Goal: Task Accomplishment & Management: Manage account settings

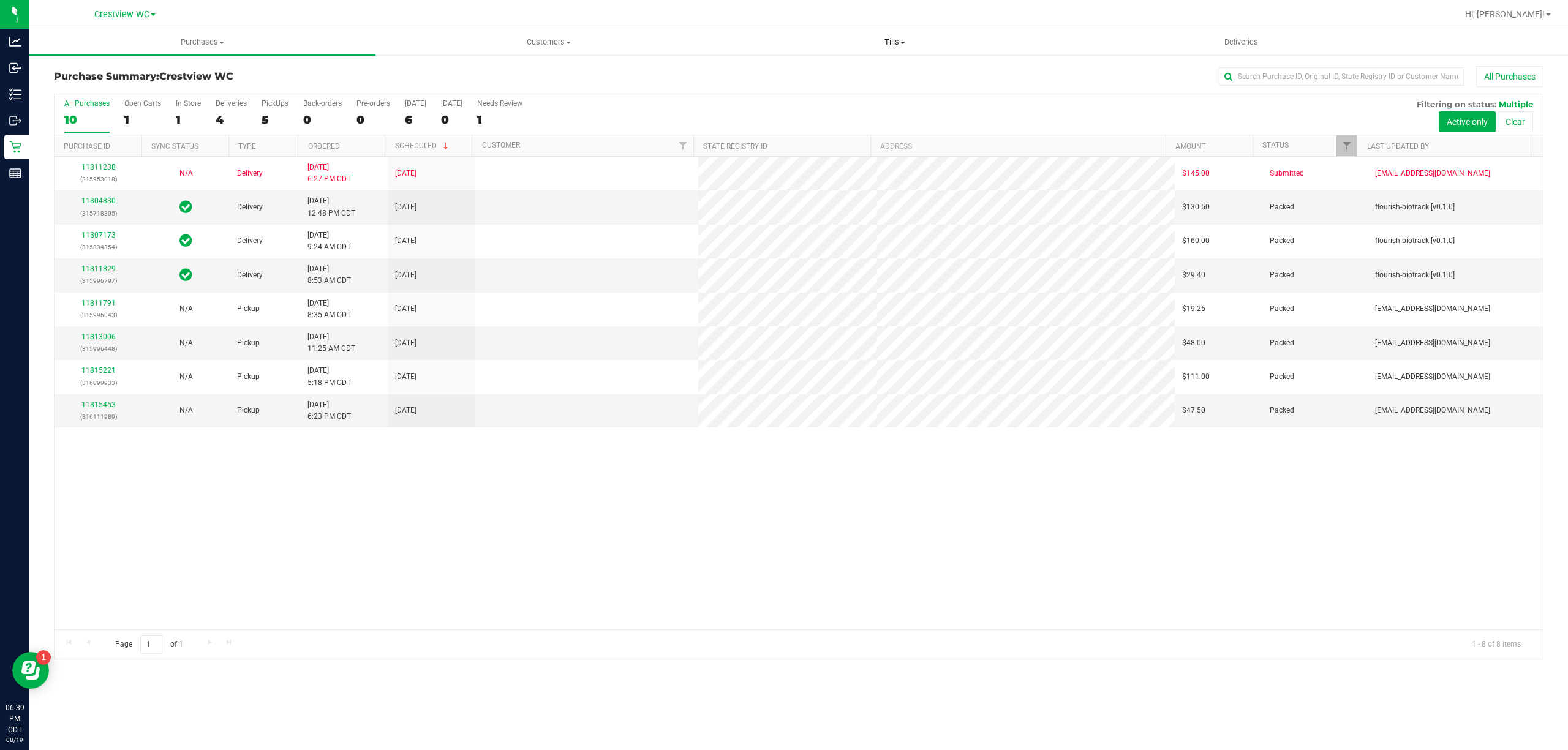
click at [902, 43] on span at bounding box center [903, 43] width 5 height 3
click at [868, 71] on li "Manage tills" at bounding box center [895, 74] width 346 height 15
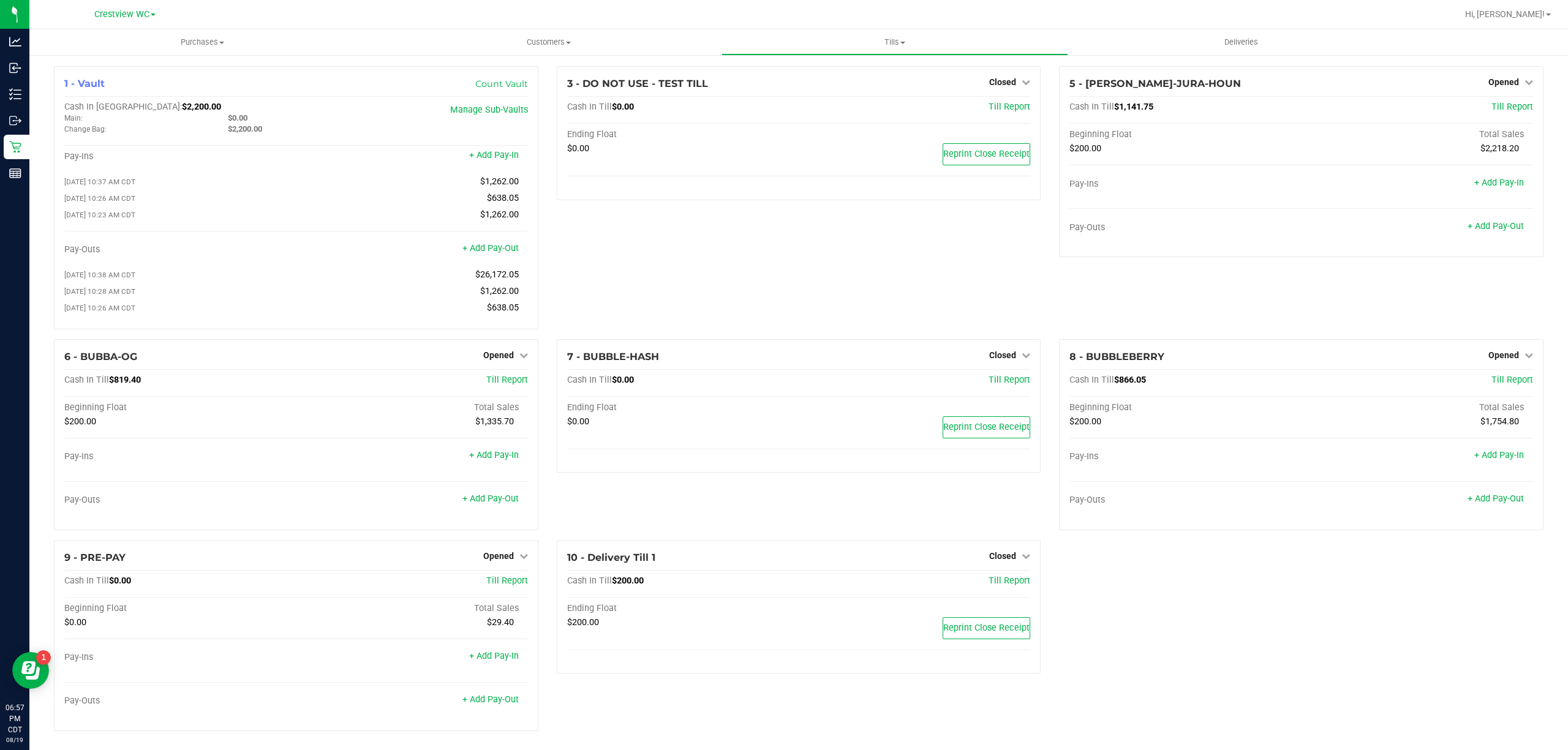
click at [713, 282] on div "3 - DO NOT USE - TEST TILL Closed Open Till Cash In Till $0.00 Till Report Endi…" at bounding box center [799, 203] width 503 height 273
click at [1525, 83] on icon at bounding box center [1529, 82] width 8 height 8
click at [1511, 107] on div "Close Till" at bounding box center [1505, 108] width 91 height 15
click at [1504, 108] on link "Close Till" at bounding box center [1505, 107] width 33 height 10
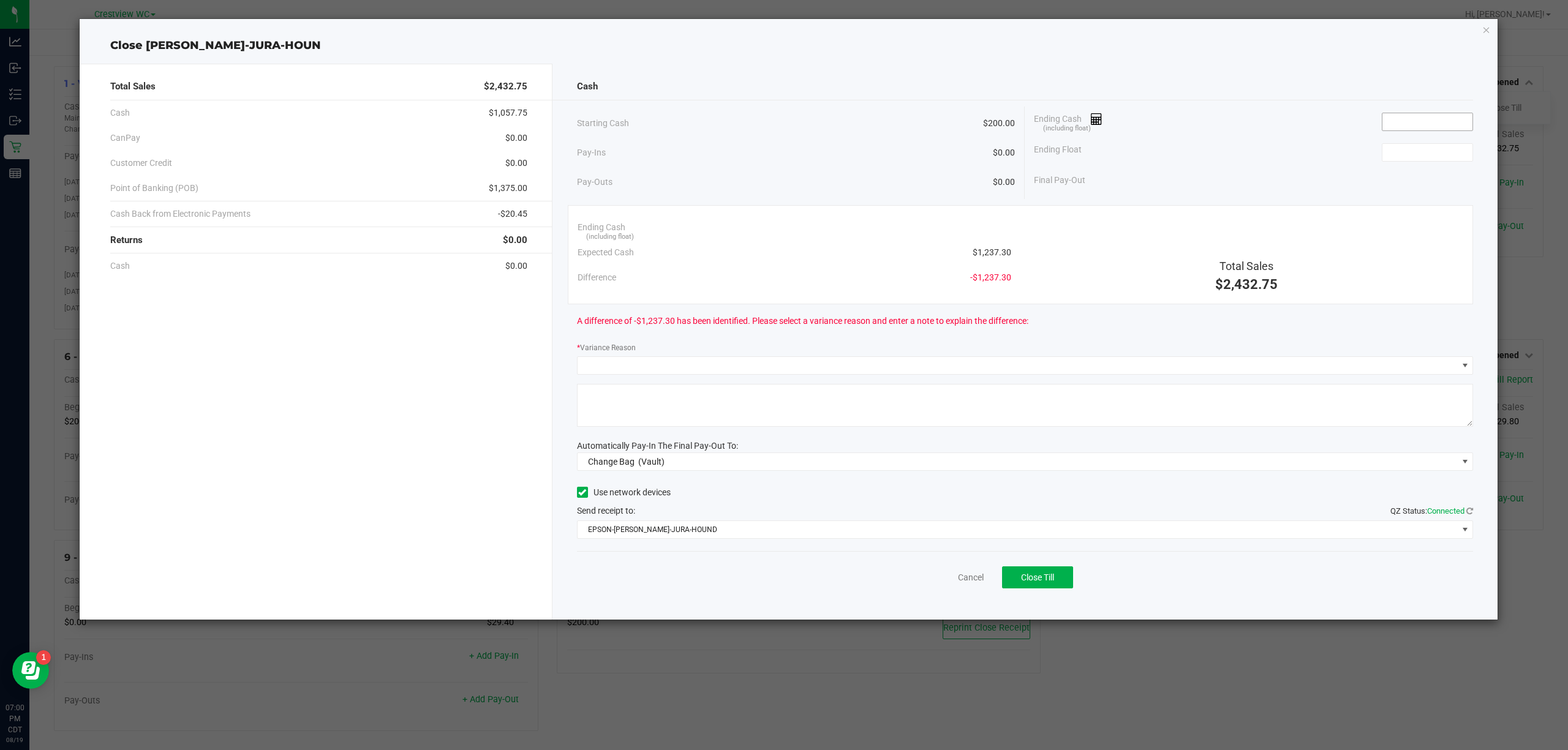
click at [1397, 123] on input at bounding box center [1428, 122] width 90 height 17
type input "$1,237.05"
click at [1145, 151] on div "Ending Float" at bounding box center [1253, 152] width 439 height 31
click at [1444, 160] on input at bounding box center [1428, 152] width 90 height 17
type input "$200.00"
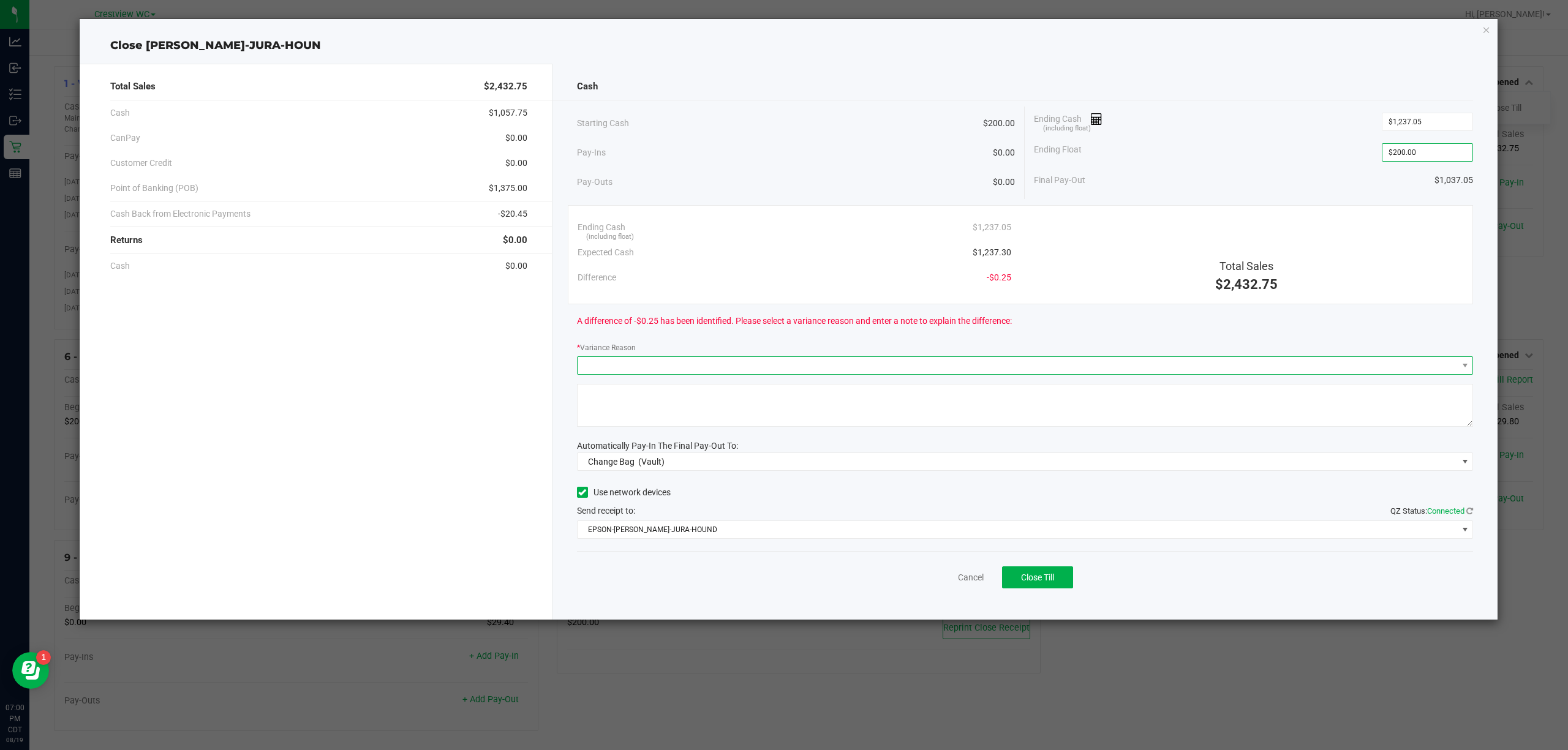
click at [692, 358] on span at bounding box center [1018, 365] width 880 height 17
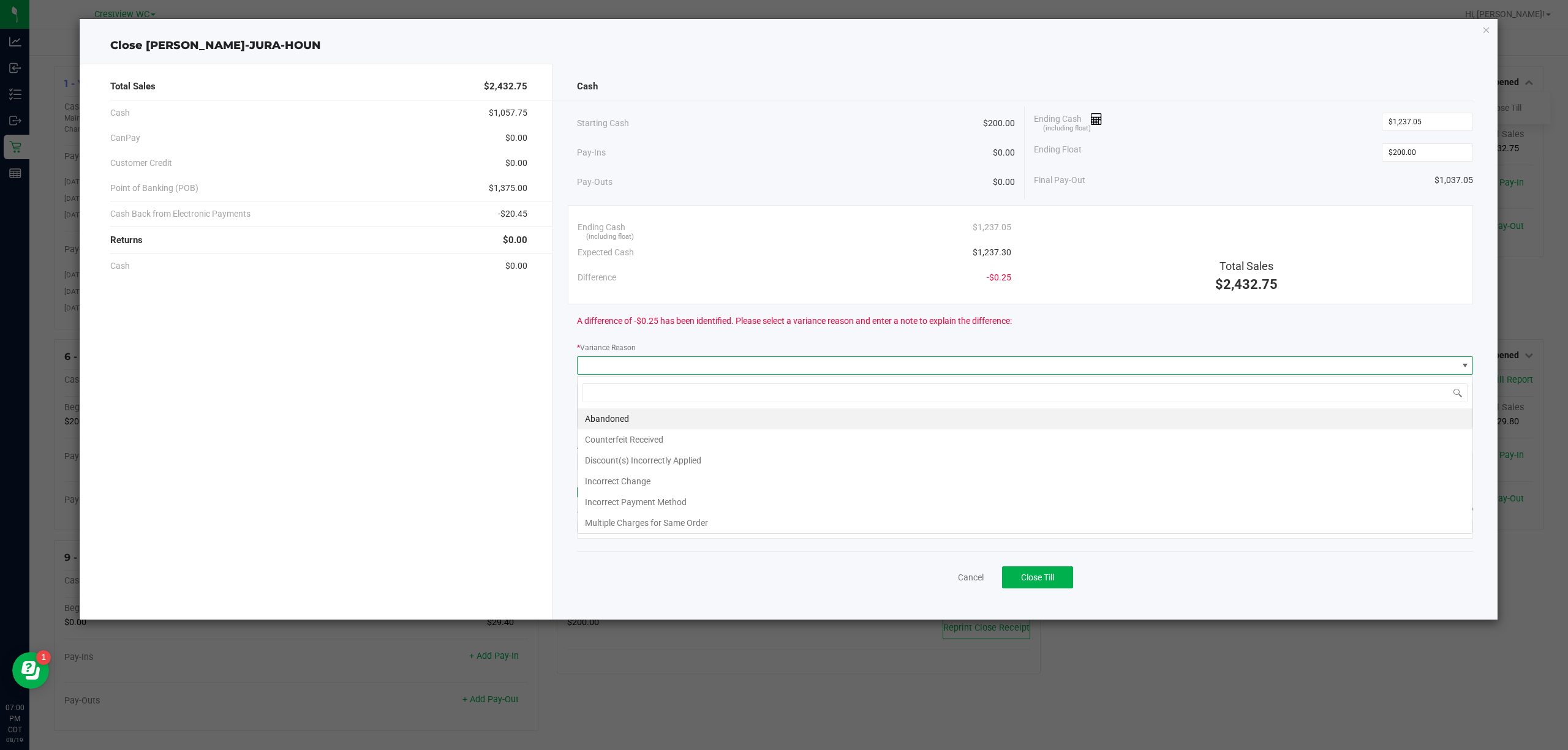
scroll to position [19, 897]
click at [621, 481] on li "Incorrect Change" at bounding box center [1025, 481] width 895 height 21
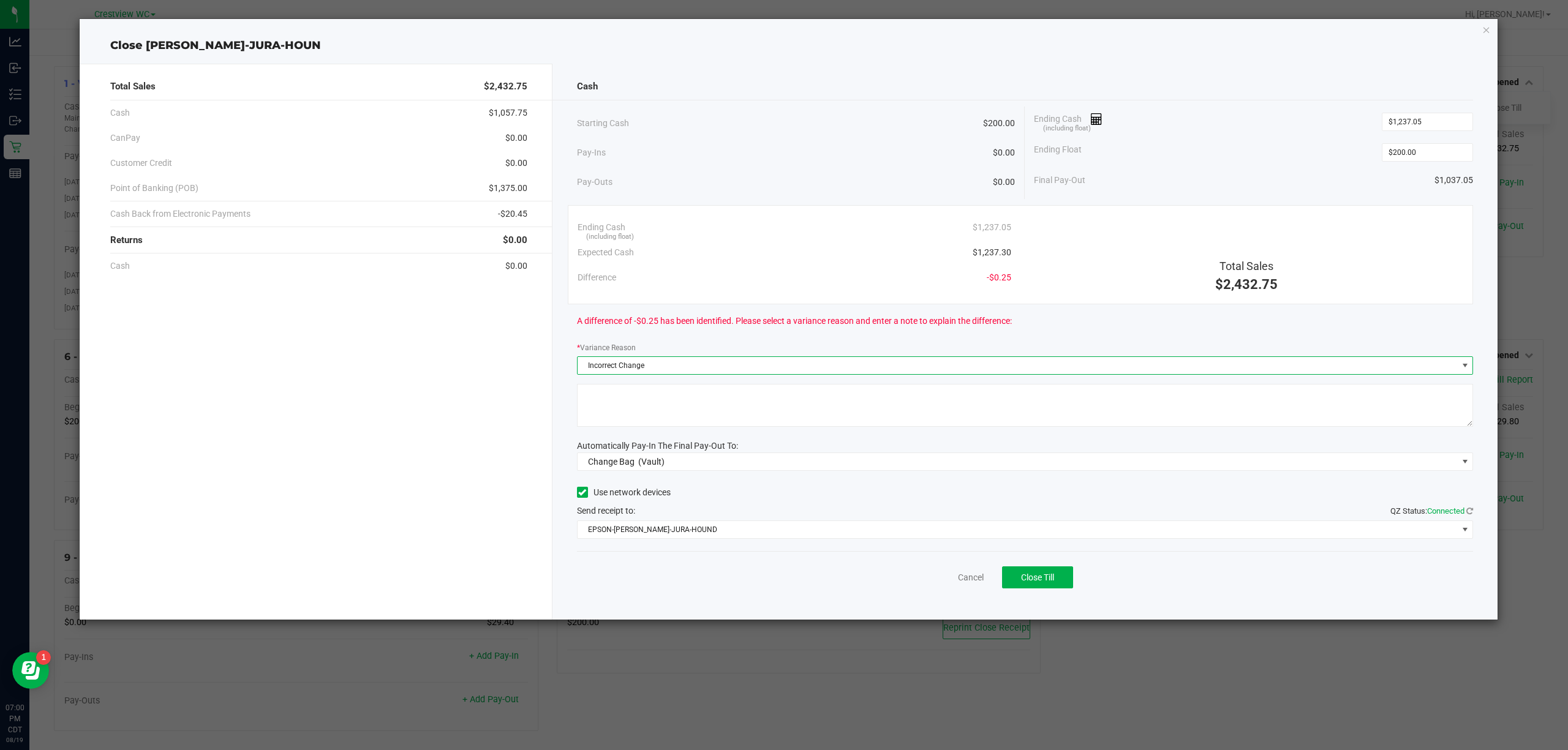
click at [637, 432] on div "Cash Starting Cash $200.00 Pay-Ins $0.00 Pay-Outs $0.00 Ending Cash (including …" at bounding box center [1026, 342] width 946 height 556
click at [653, 412] on textarea at bounding box center [1026, 405] width 897 height 43
type textarea "incorrect change given"
click at [604, 447] on span "Automatically Pay-In The Final Pay-Out To:" at bounding box center [658, 446] width 161 height 10
click at [604, 464] on span "Change Bag" at bounding box center [611, 461] width 46 height 10
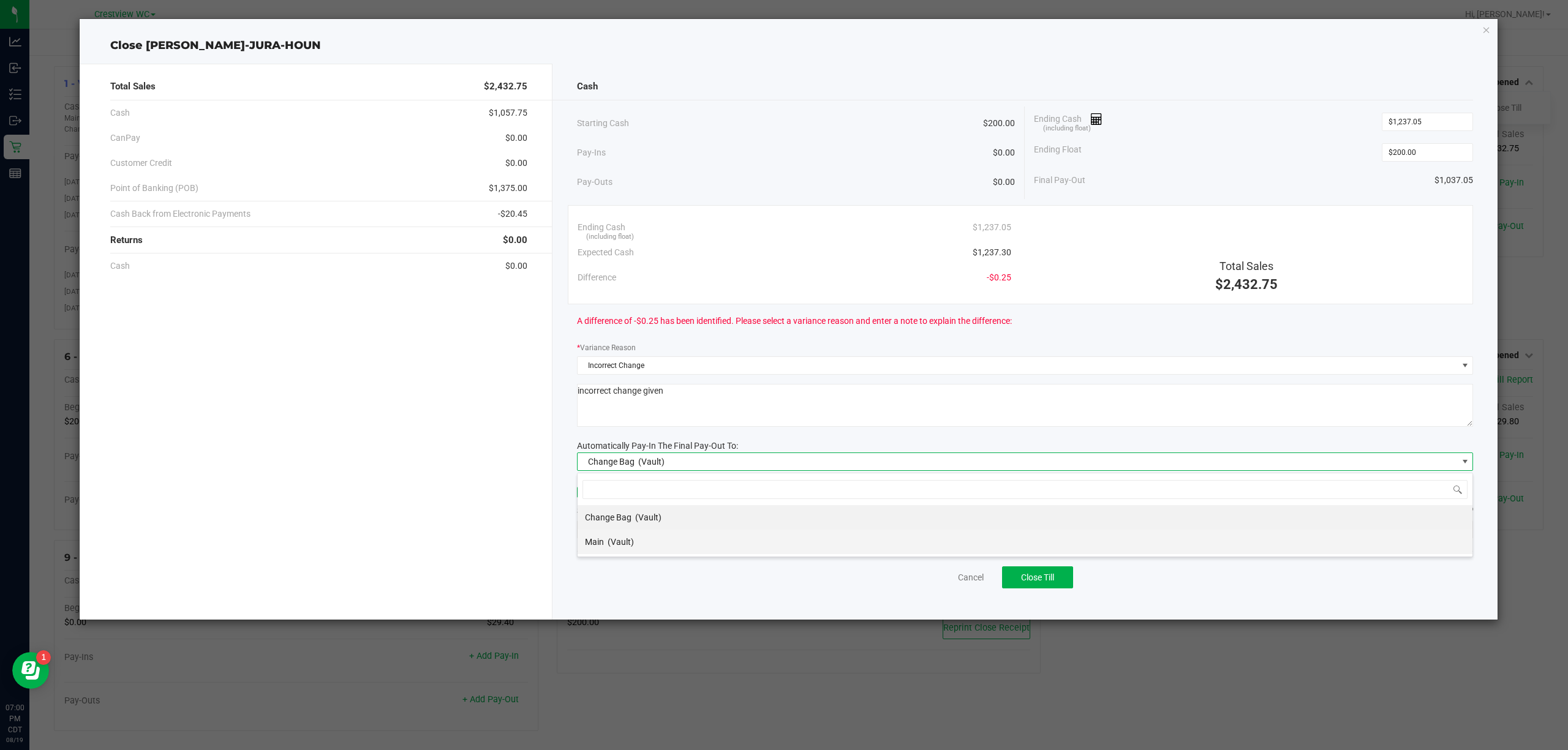
click at [609, 539] on span "(Vault)" at bounding box center [621, 542] width 26 height 10
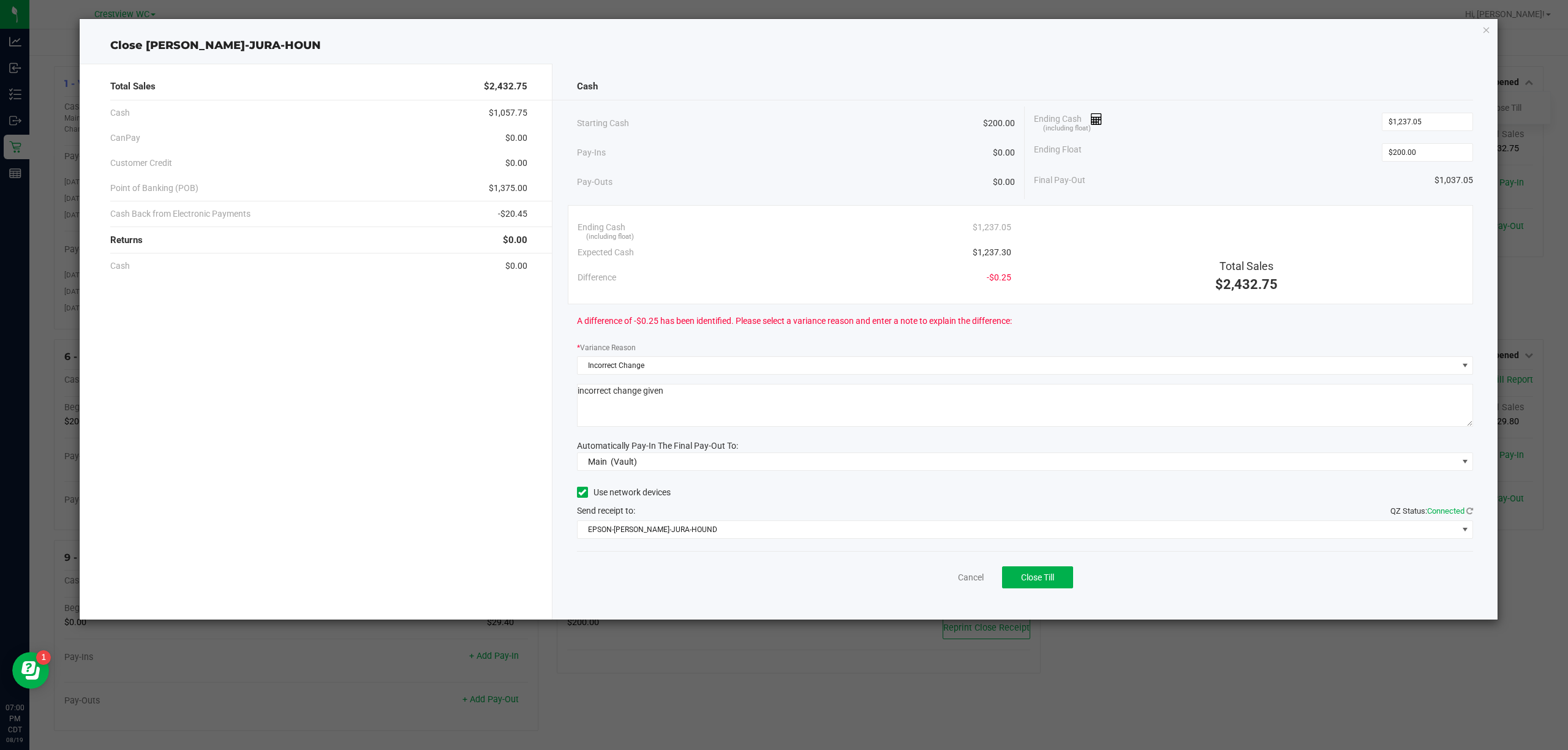
click at [523, 480] on div "Total Sales $2,432.75 Cash $1,057.75 CanPay $0.00 Customer Credit $0.00 Point o…" at bounding box center [316, 342] width 473 height 556
click at [619, 516] on span "Send receipt to: QZ Status: Connected" at bounding box center [606, 510] width 58 height 10
click at [631, 531] on span "EPSON-BRUNO-JURA-HOUND" at bounding box center [1018, 529] width 880 height 17
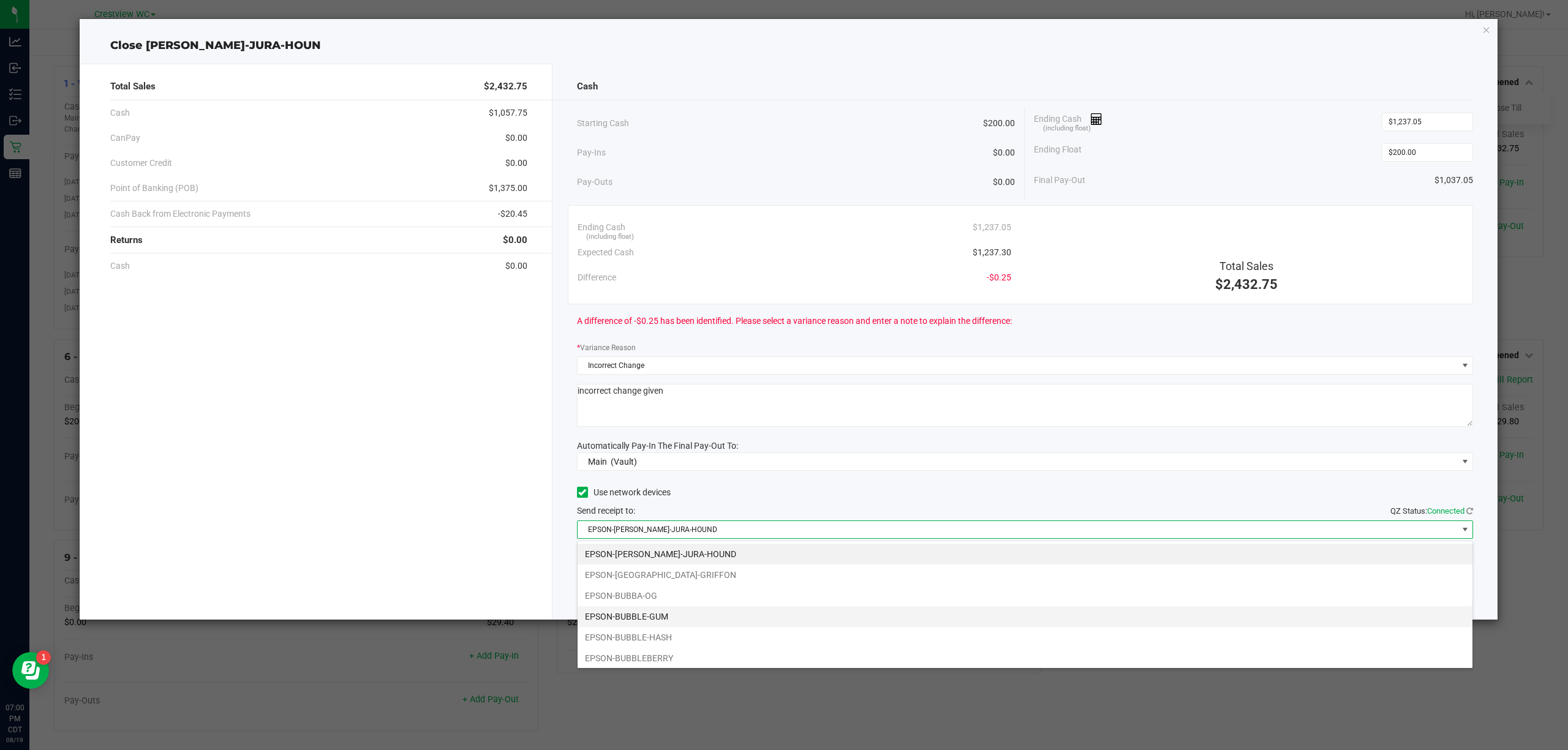
click at [655, 619] on li "EPSON-BUBBLE-GUM" at bounding box center [1025, 617] width 895 height 21
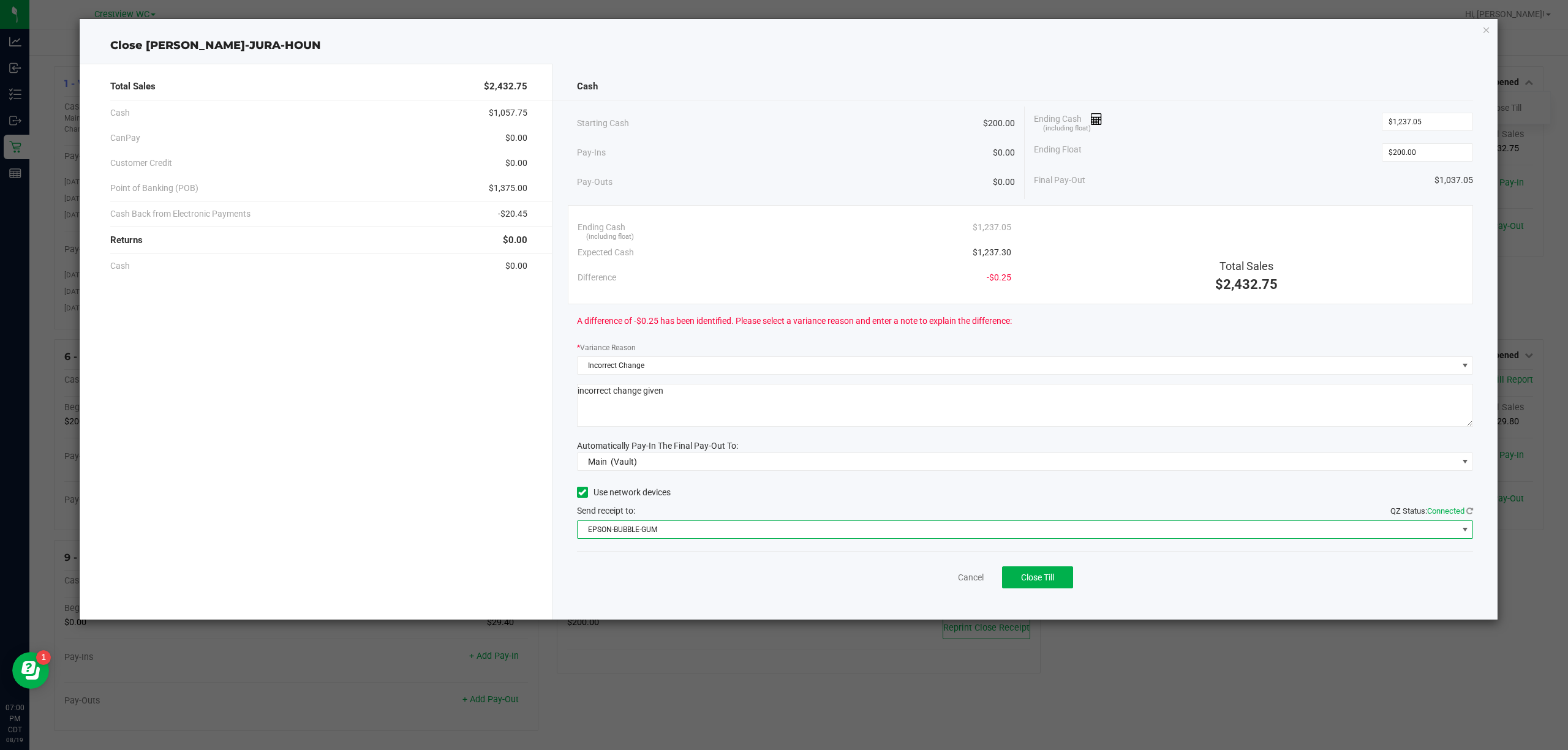
click at [431, 493] on div "Total Sales $2,432.75 Cash $1,057.75 CanPay $0.00 Customer Credit $0.00 Point o…" at bounding box center [316, 342] width 473 height 556
click at [811, 590] on div "Cancel Close Till" at bounding box center [1026, 574] width 897 height 47
click at [1057, 569] on button "Close Till" at bounding box center [1038, 578] width 71 height 22
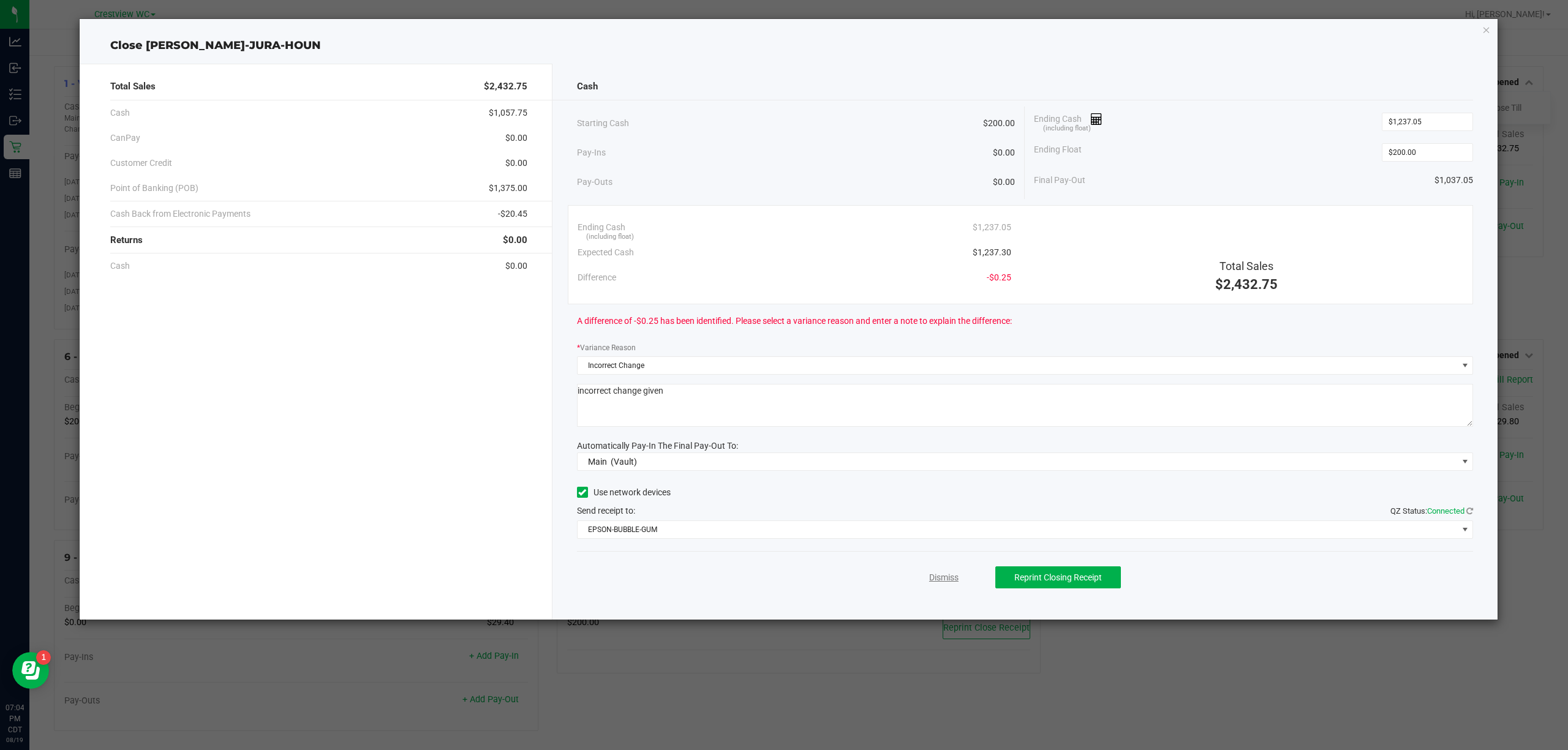
click at [954, 574] on link "Dismiss" at bounding box center [944, 578] width 30 height 13
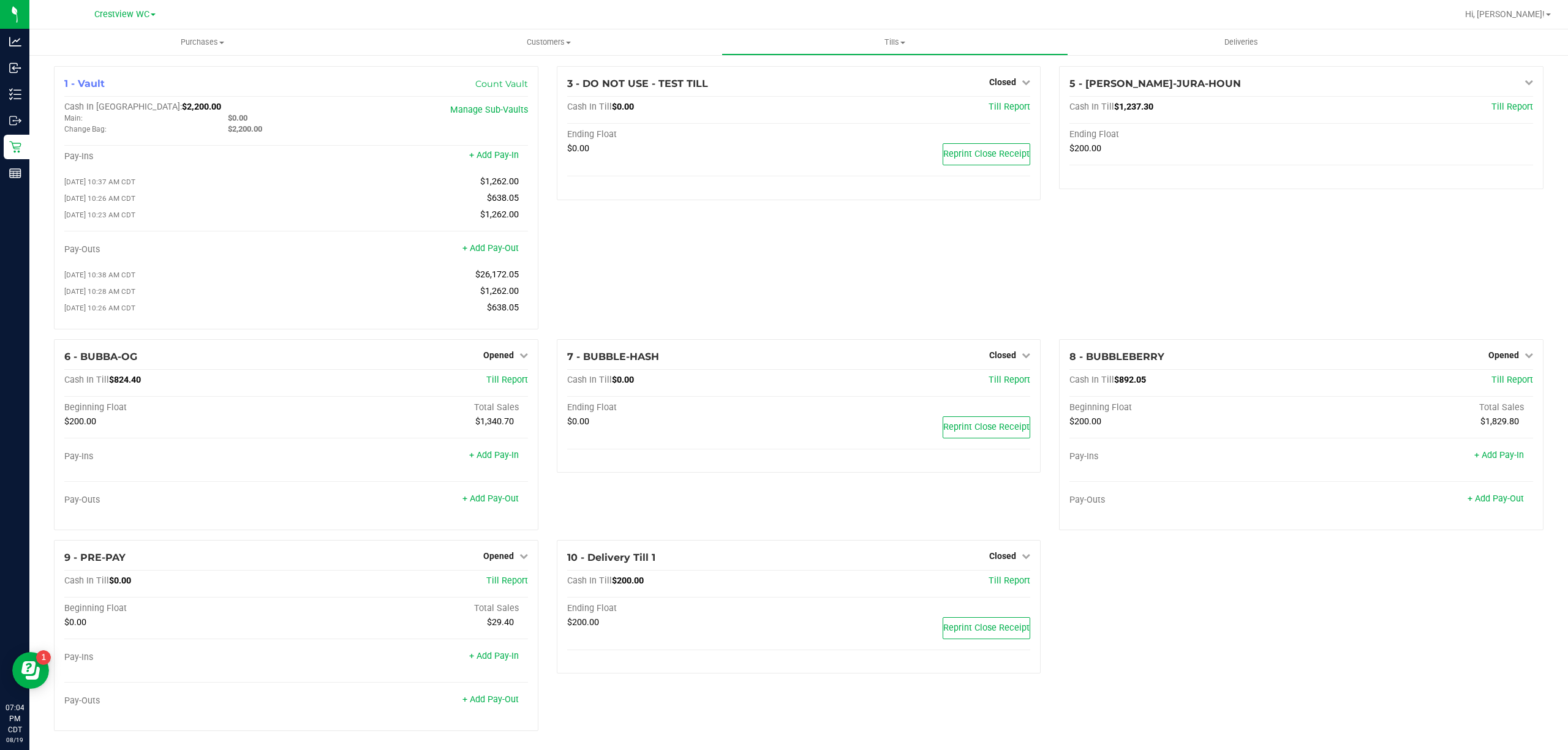
click at [1143, 635] on div "1 - Vault Count Vault Cash In Vault: $2,200.00 Main: $0.00 Change Bag: $2,200.0…" at bounding box center [799, 403] width 1508 height 675
